Goal: Information Seeking & Learning: Check status

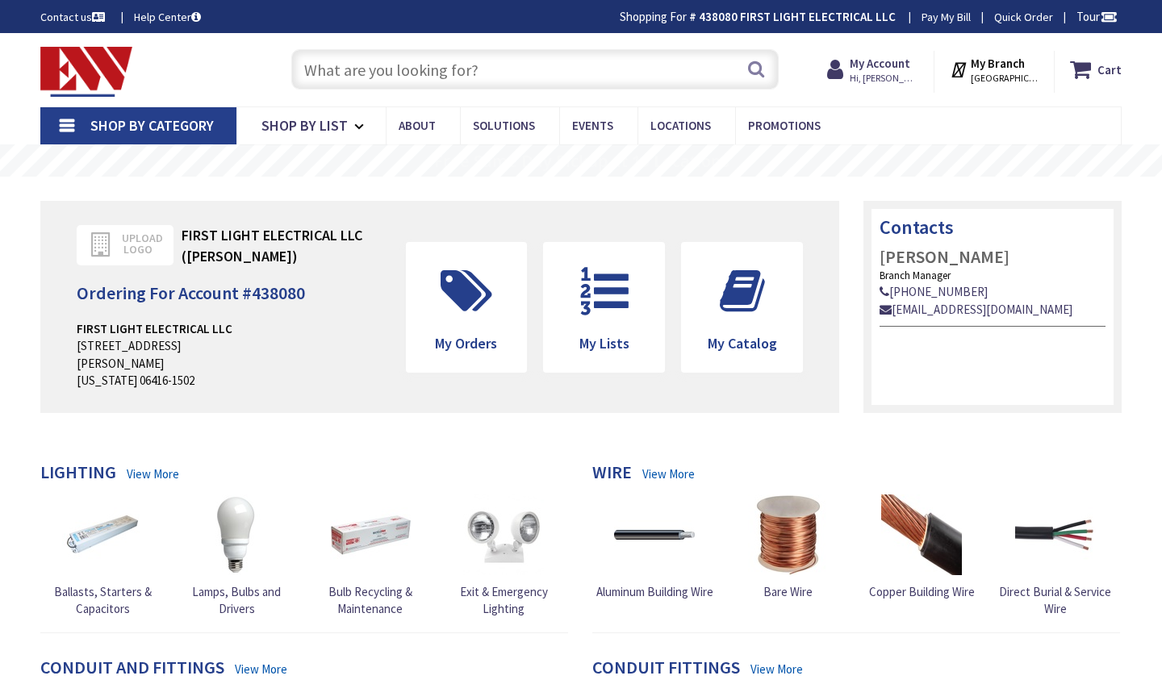
click at [453, 65] on input "text" at bounding box center [534, 69] width 487 height 40
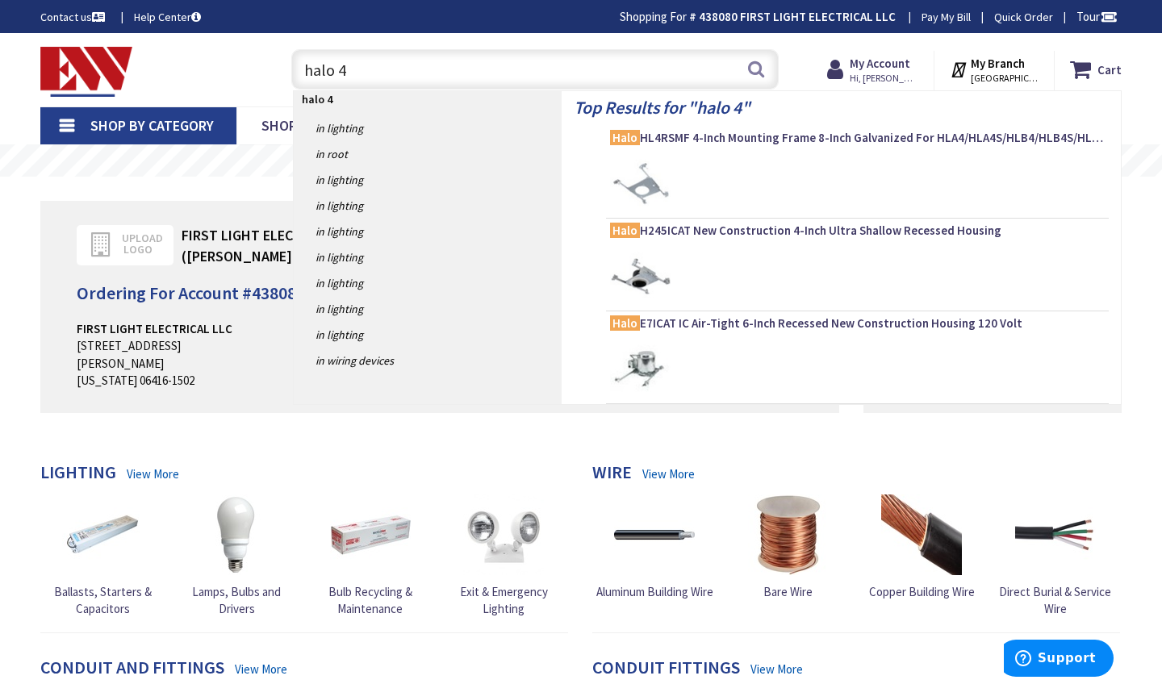
type input "halo 4""
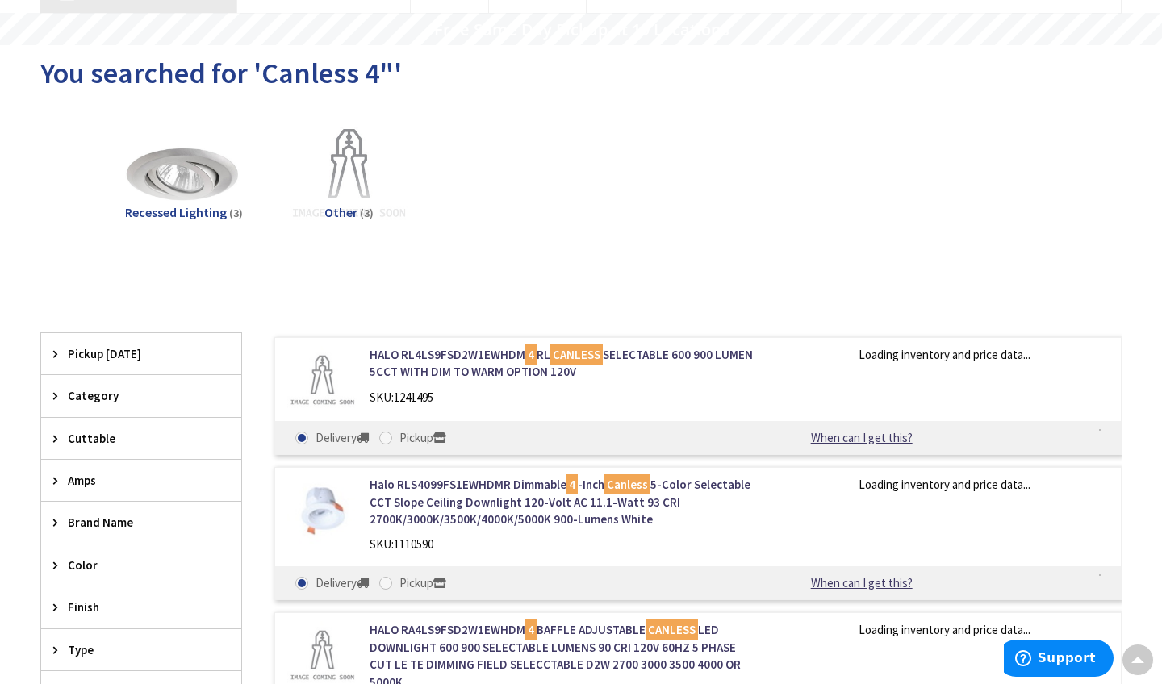
scroll to position [132, 0]
click at [684, 355] on link "HALO RL4LS9FSD2W1EWHDM 4 RL CANLESS SELECTABLE 600 900 LUMEN 5CCT WITH DIM TO W…" at bounding box center [563, 362] width 386 height 35
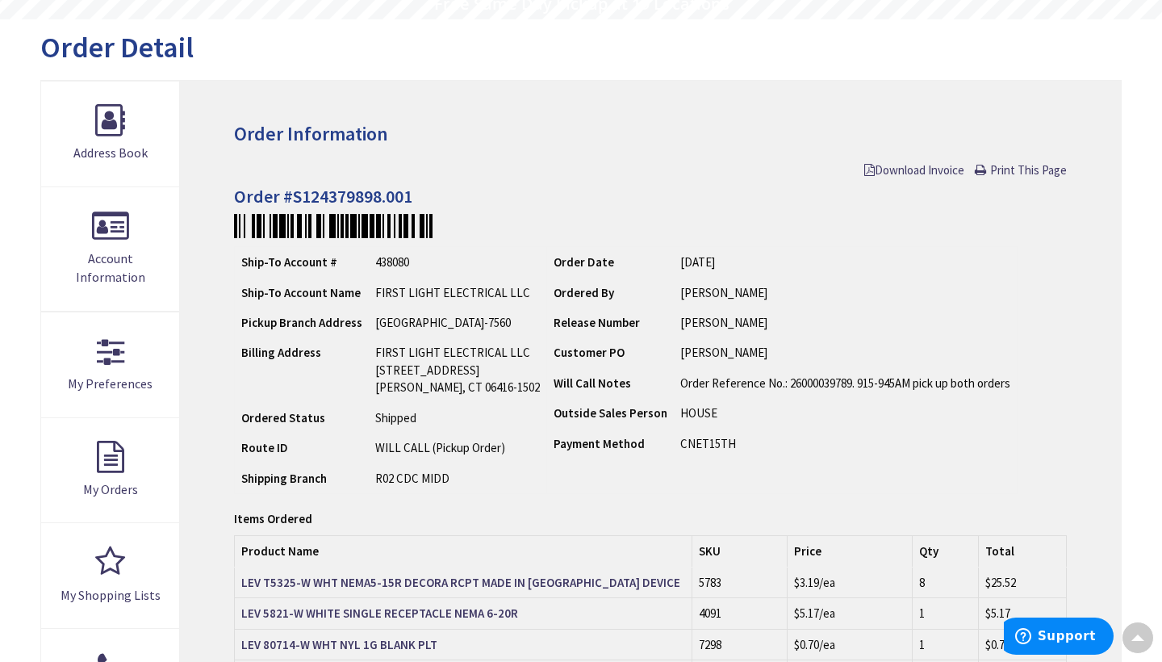
scroll to position [133, 0]
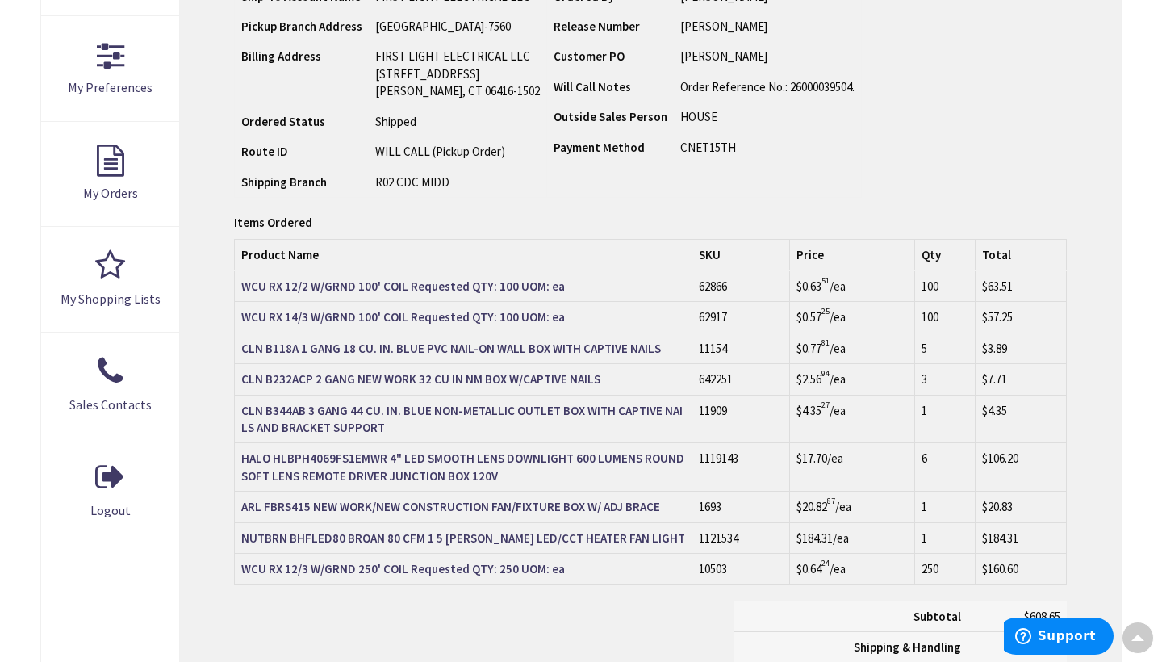
scroll to position [454, 0]
click at [253, 452] on strong "HALO HLBPH4069FS1EMWR 4" LED SMOOTH LENS DOWNLIGHT 600 LUMENS ROUND SOFT LENS R…" at bounding box center [462, 465] width 443 height 32
